Goal: Task Accomplishment & Management: Complete application form

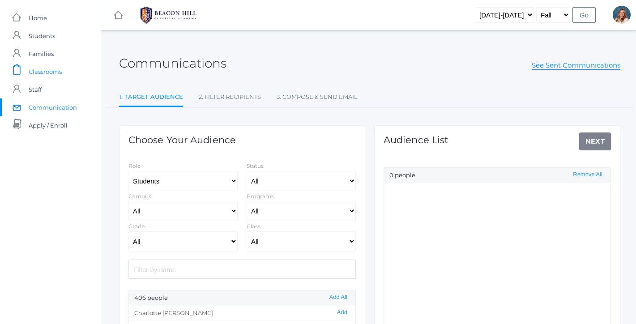
click at [45, 67] on span "Classrooms" at bounding box center [45, 72] width 33 height 18
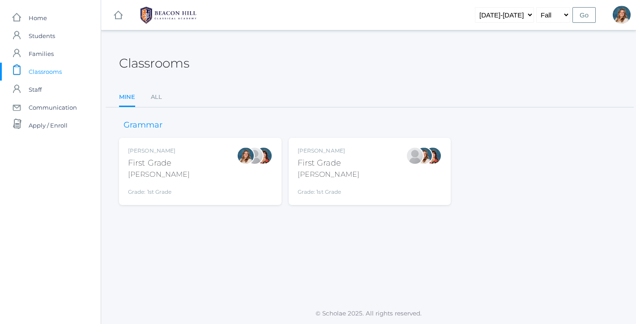
click at [206, 174] on div "[PERSON_NAME] First Grade [PERSON_NAME] Grade: 1st Grade 01LA" at bounding box center [200, 171] width 145 height 49
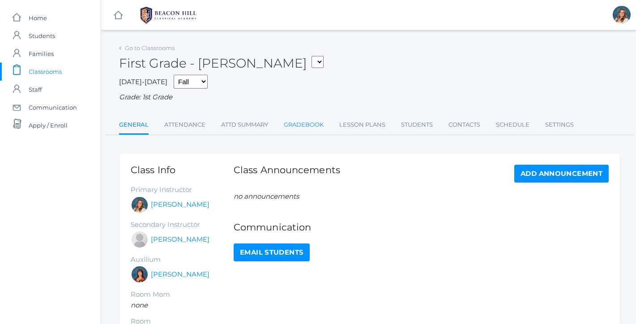
click at [300, 124] on link "Gradebook" at bounding box center [304, 125] width 40 height 18
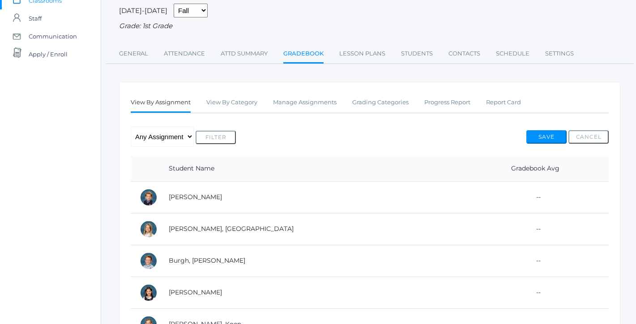
scroll to position [50, 0]
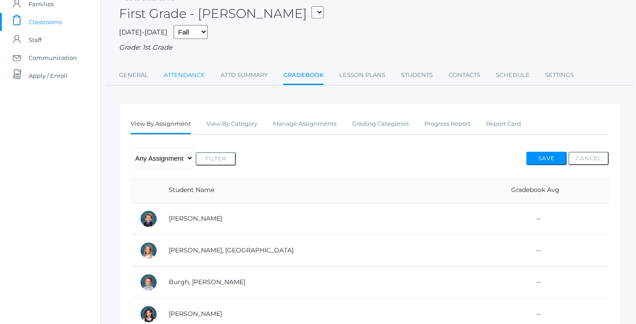
click at [194, 71] on link "Attendance" at bounding box center [184, 75] width 41 height 18
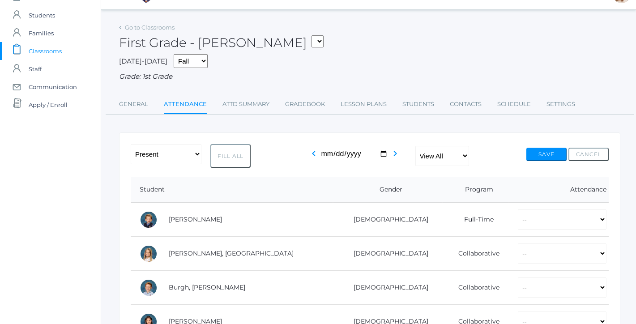
scroll to position [19, 0]
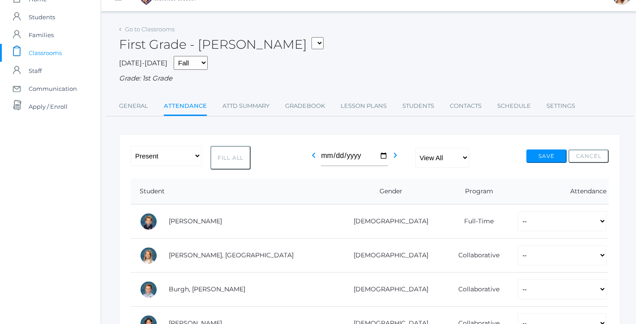
click at [225, 150] on button "Fill All" at bounding box center [230, 158] width 40 height 24
select select "P"
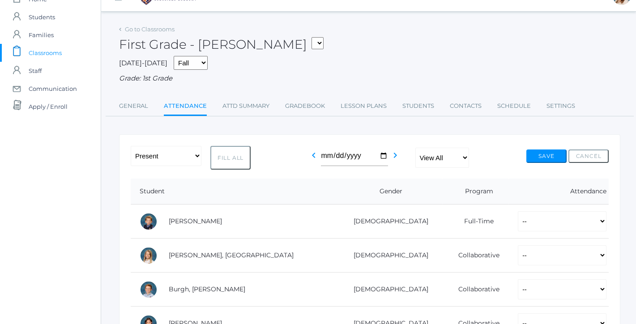
select select "P"
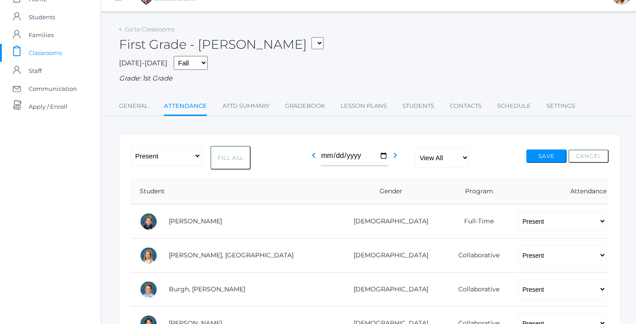
select select "P"
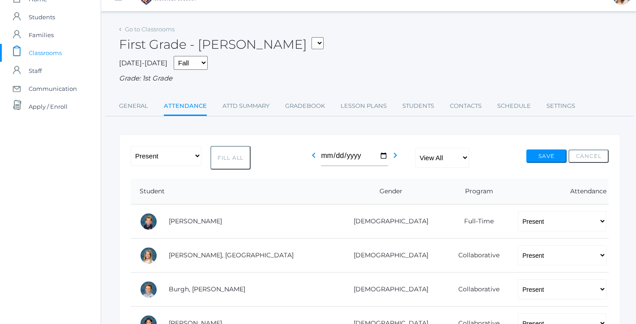
select select "P"
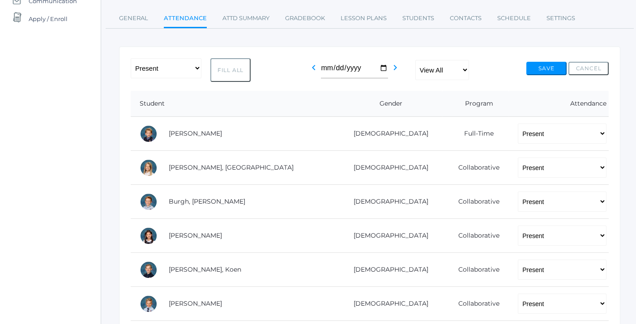
scroll to position [105, 0]
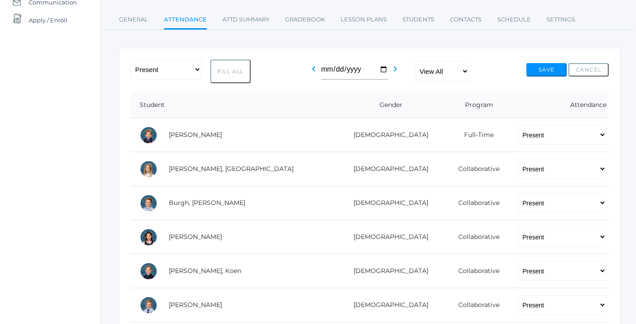
click at [549, 65] on button "Save" at bounding box center [546, 69] width 40 height 13
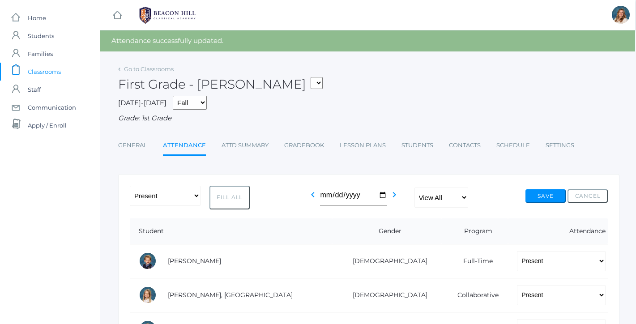
scroll to position [1, 0]
